Goal: Information Seeking & Learning: Learn about a topic

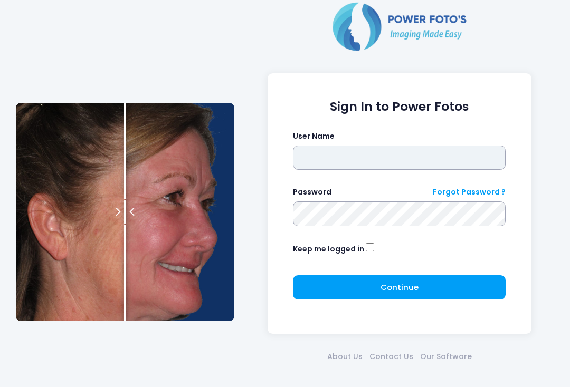
type input "**********"
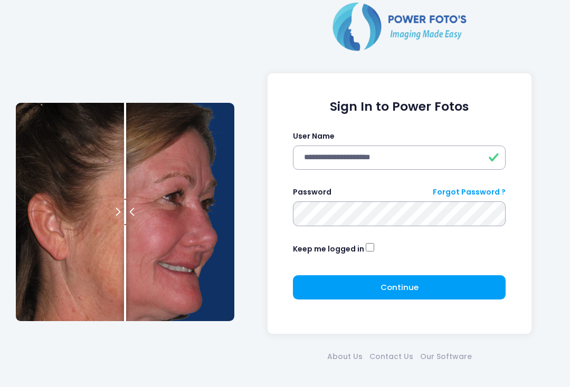
click button "submit" at bounding box center [0, 0] width 0 height 0
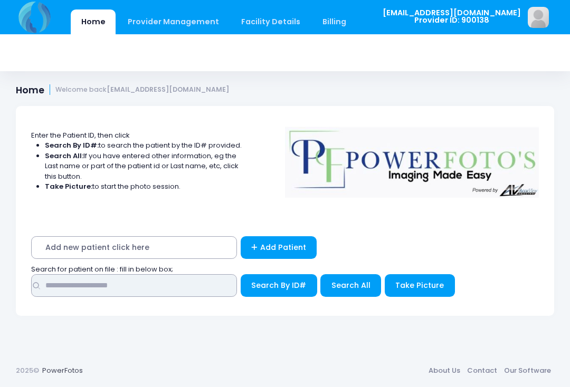
click at [137, 280] on input "text" at bounding box center [134, 285] width 206 height 23
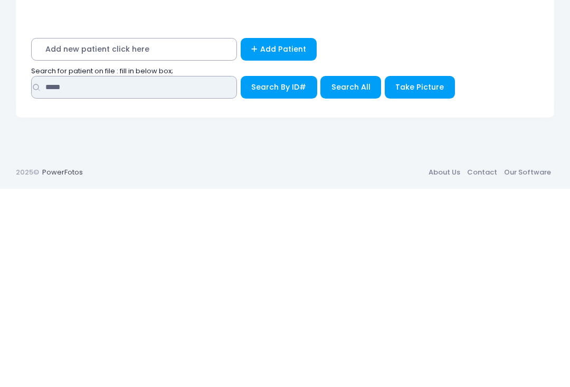
type input "*****"
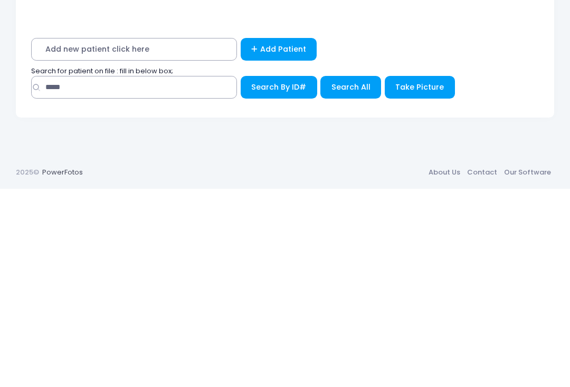
click at [352, 280] on span "Search All" at bounding box center [350, 285] width 39 height 11
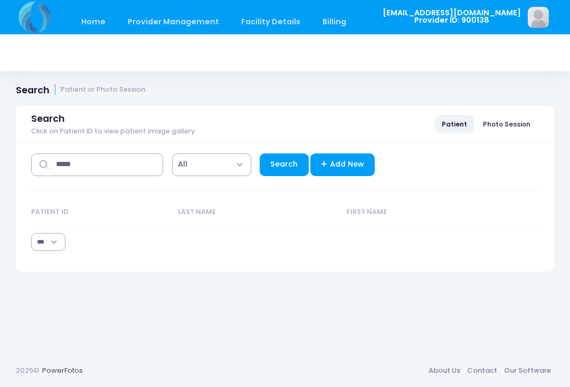
select select "***"
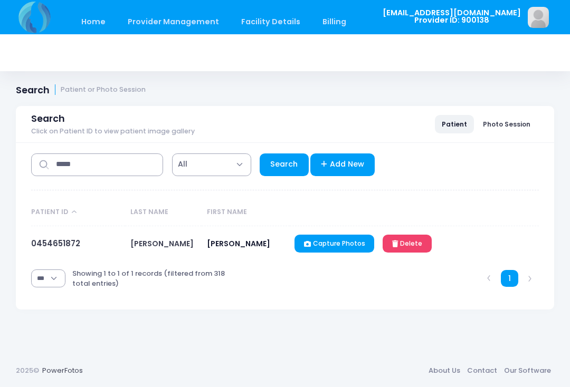
click at [62, 243] on link "0454651872" at bounding box center [55, 243] width 49 height 11
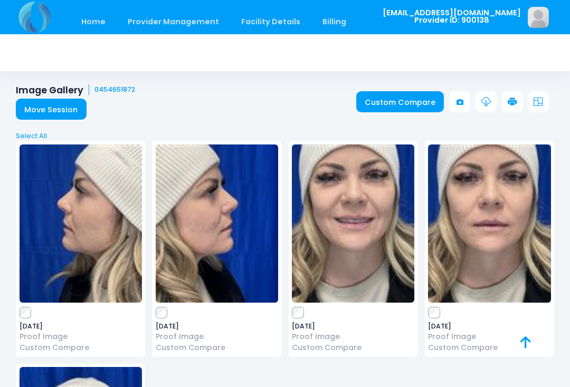
click at [429, 301] on img at bounding box center [489, 224] width 122 height 158
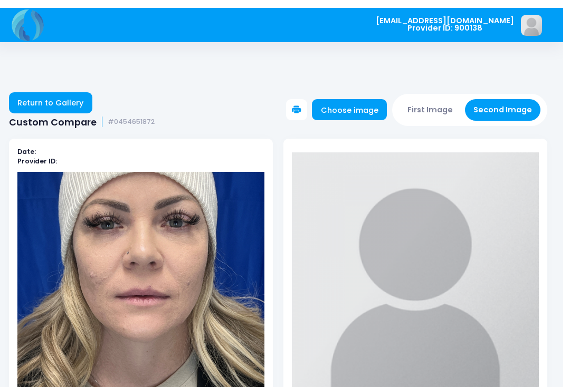
scroll to position [10, 0]
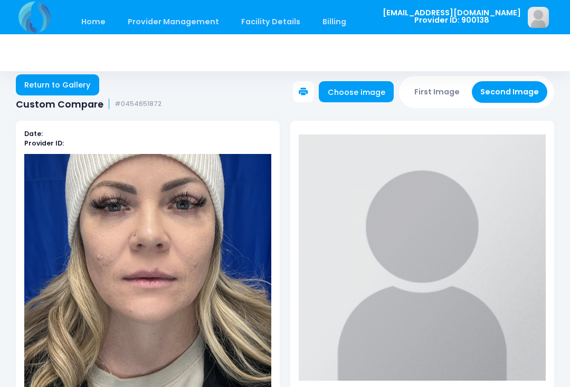
click at [523, 93] on button "Second Image" at bounding box center [510, 92] width 76 height 22
click at [368, 94] on link "Choose image" at bounding box center [356, 91] width 75 height 21
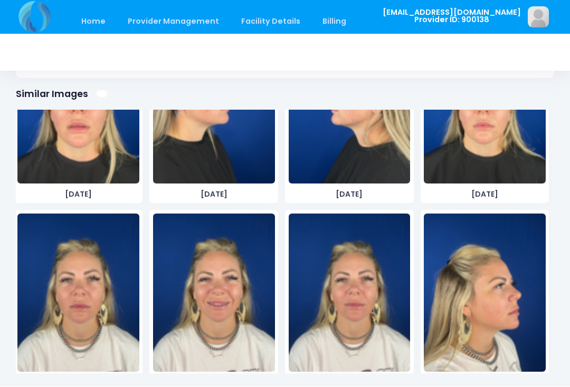
scroll to position [1604, 0]
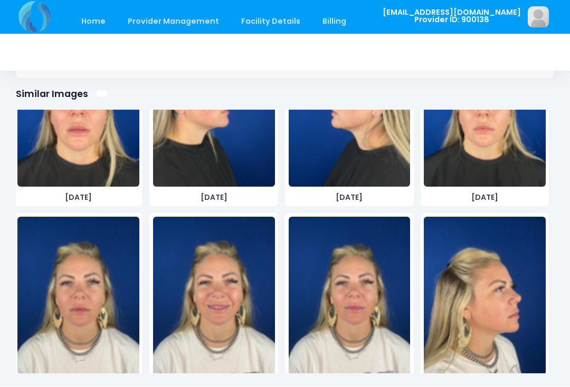
click at [352, 308] on img at bounding box center [350, 296] width 122 height 158
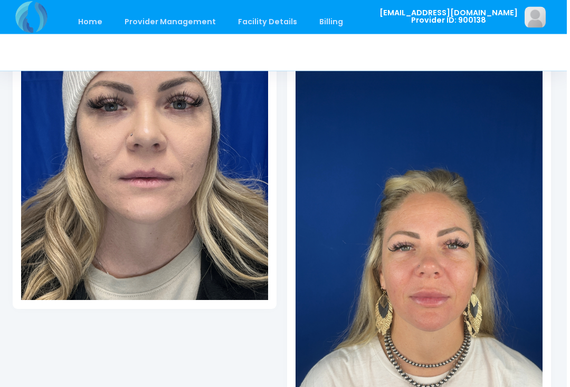
scroll to position [109, 0]
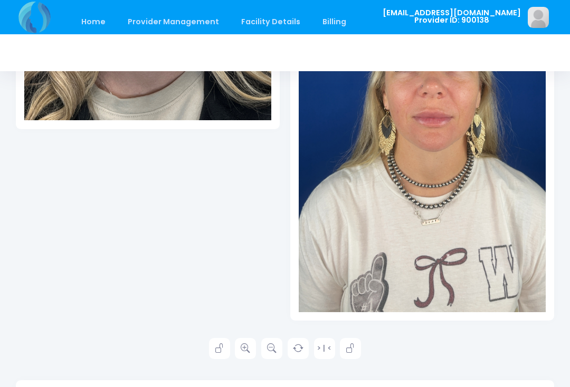
click at [244, 346] on icon at bounding box center [246, 349] width 10 height 10
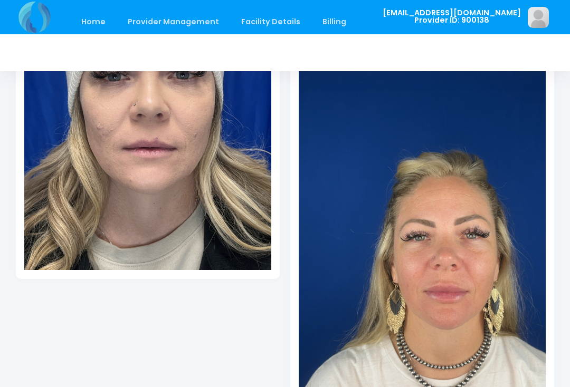
scroll to position [141, 0]
